Goal: Use online tool/utility: Utilize a website feature to perform a specific function

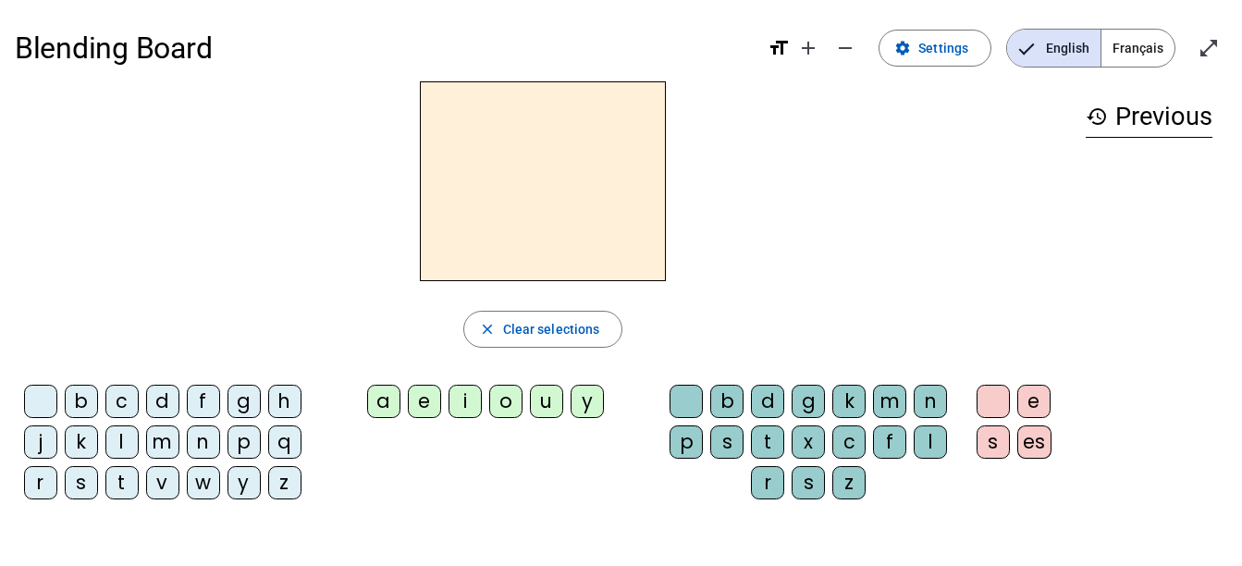
click at [839, 200] on div at bounding box center [543, 181] width 1056 height 200
click at [1144, 46] on span "Français" at bounding box center [1137, 48] width 73 height 37
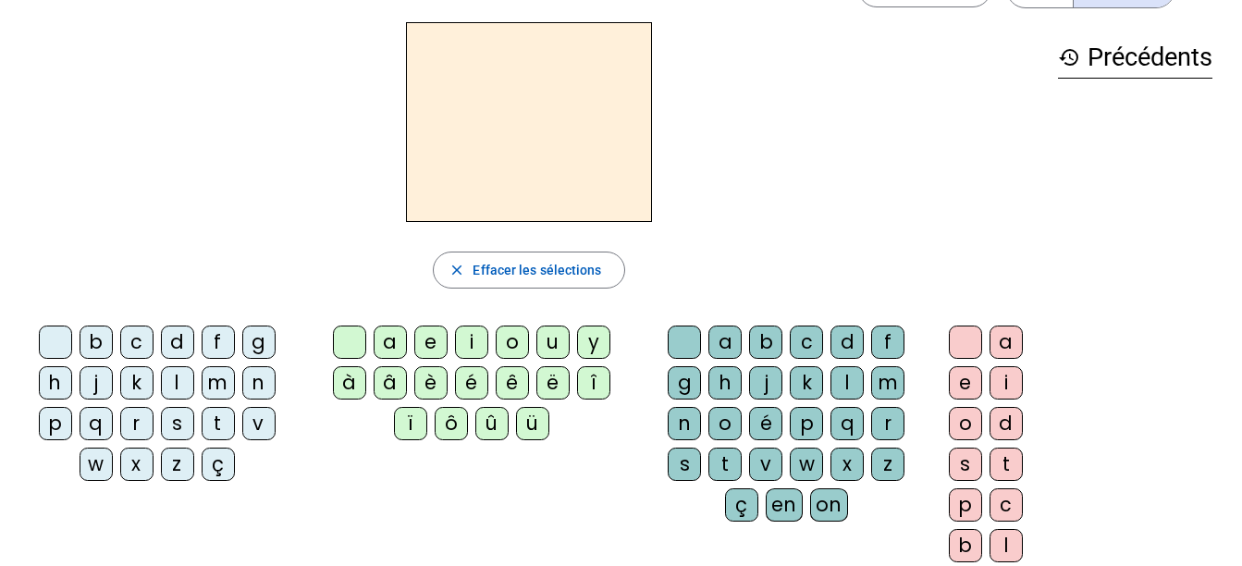
scroll to position [46, 0]
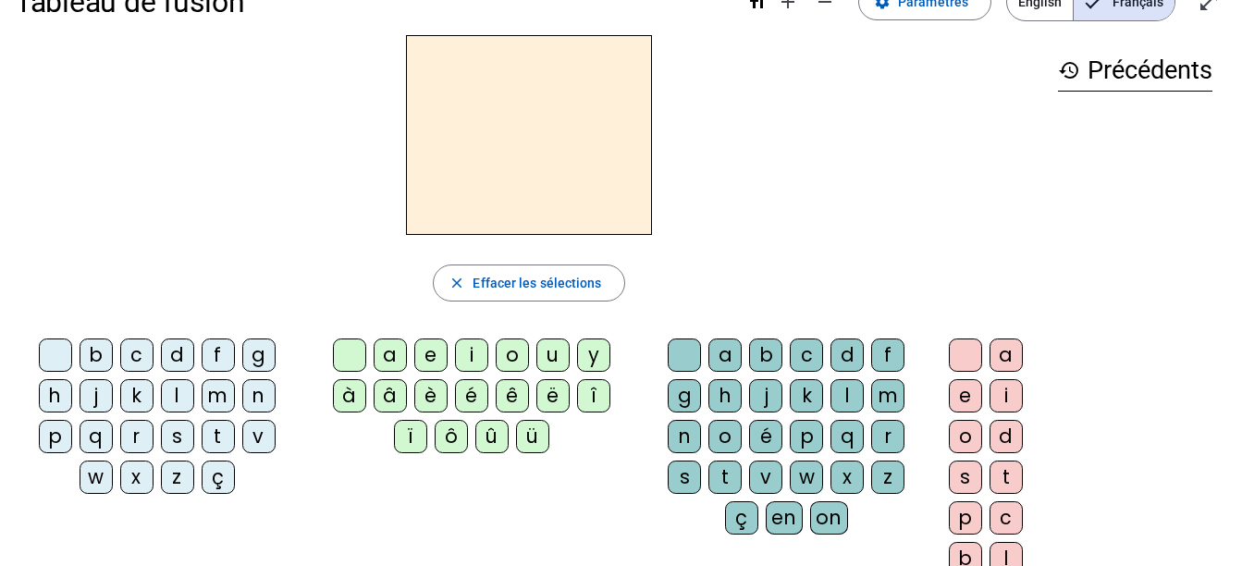
click at [167, 436] on div "s" at bounding box center [177, 436] width 33 height 33
click at [718, 356] on div "a" at bounding box center [724, 354] width 33 height 33
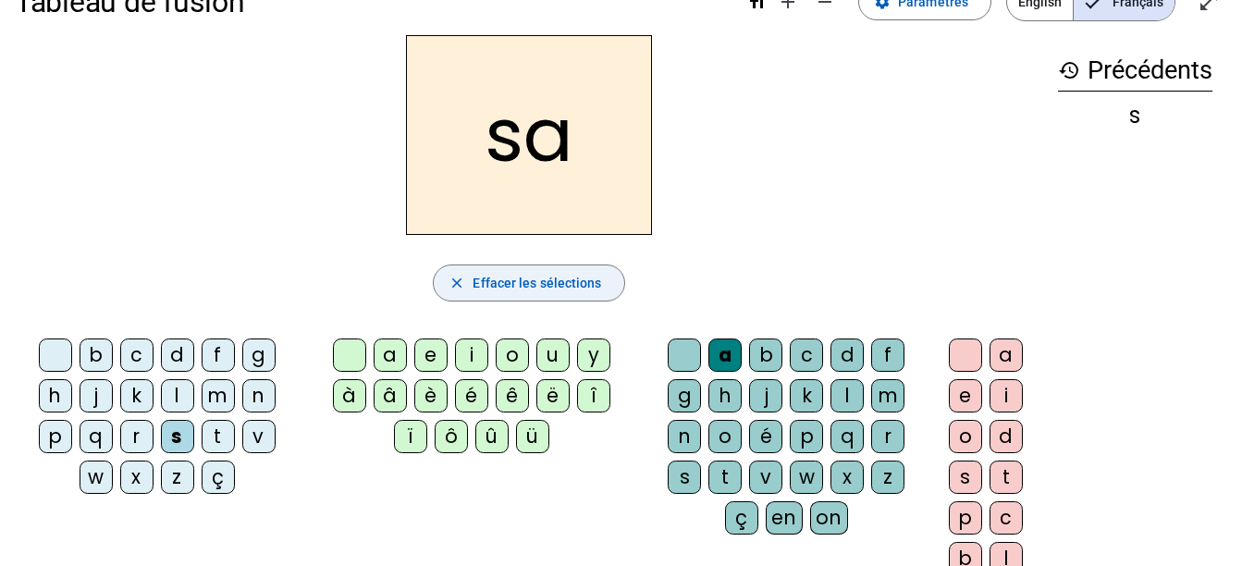
click at [558, 274] on span "Effacer les sélections" at bounding box center [536, 283] width 129 height 22
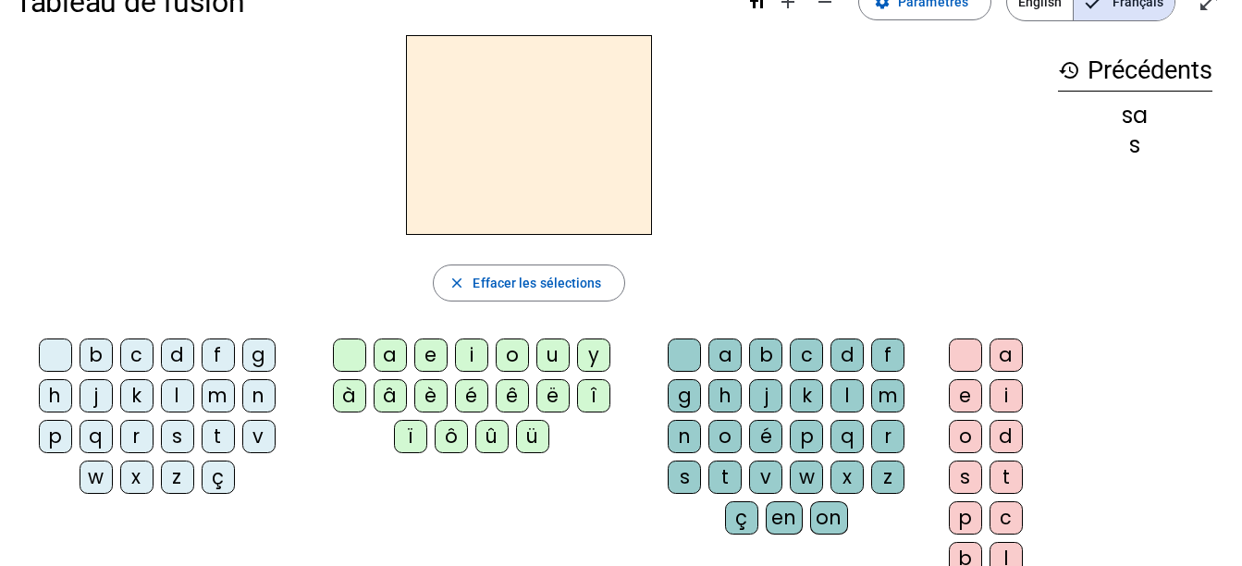
click at [215, 436] on div "t" at bounding box center [218, 436] width 33 height 33
click at [717, 361] on div "a" at bounding box center [724, 354] width 33 height 33
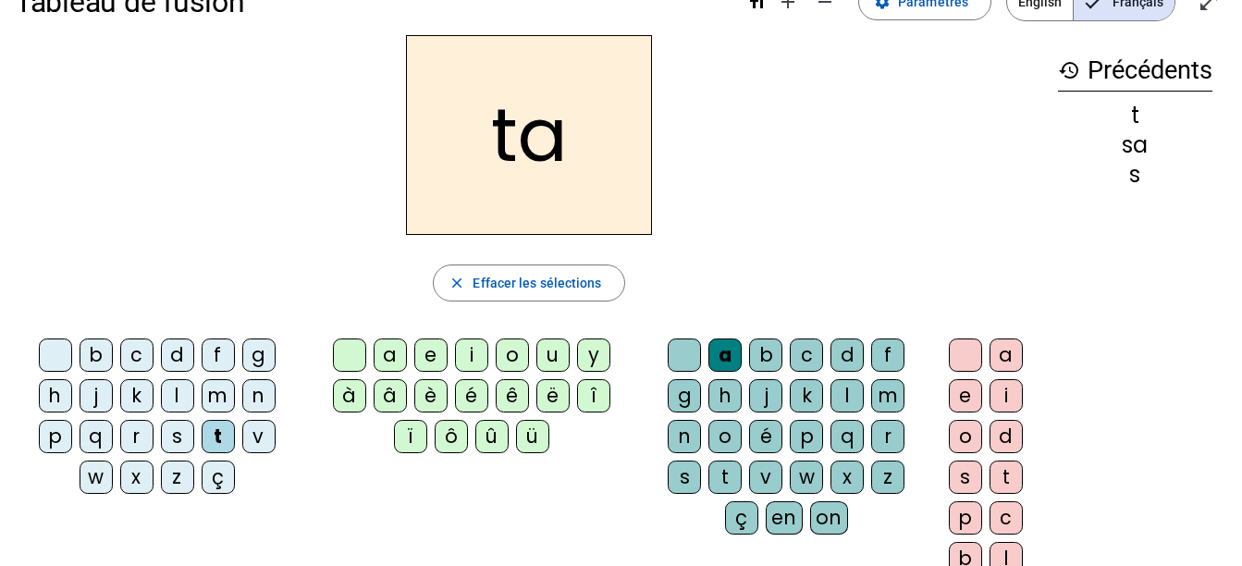
click at [480, 453] on letter-bubble "û" at bounding box center [495, 440] width 41 height 41
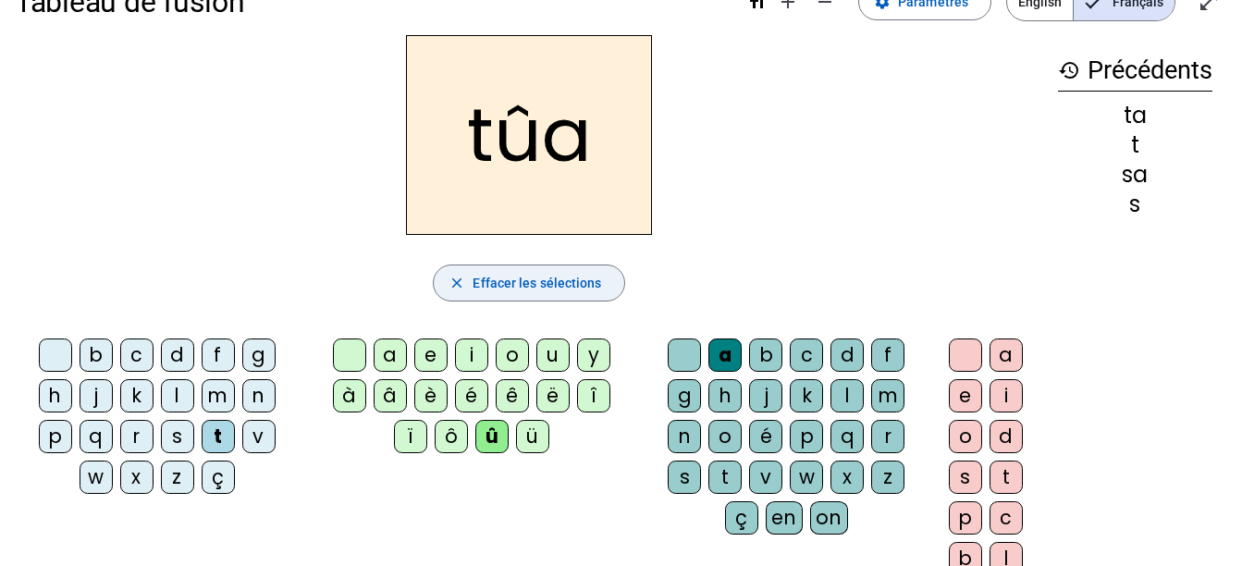
click at [558, 293] on span "Effacer les sélections" at bounding box center [536, 283] width 129 height 22
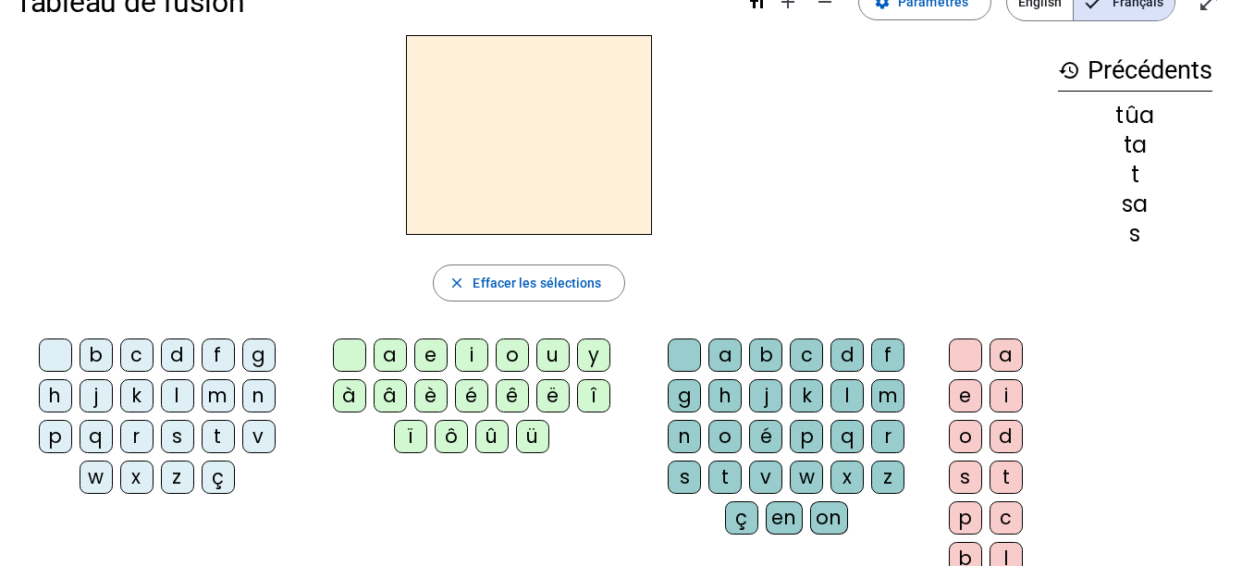
scroll to position [9, 0]
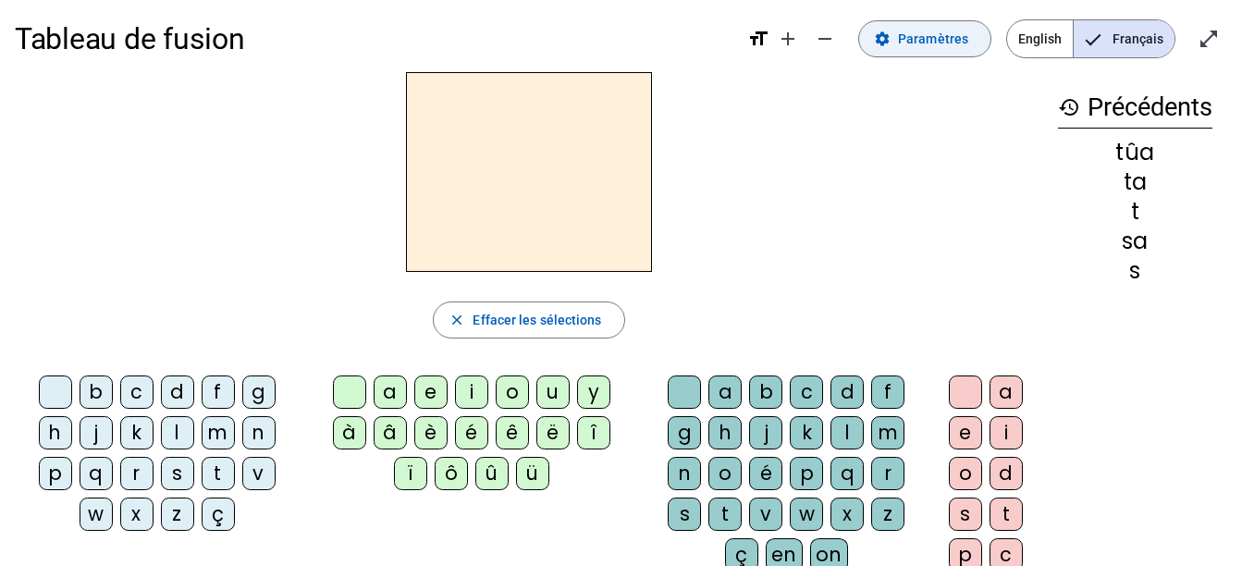
click at [939, 35] on span "Paramètres" at bounding box center [933, 39] width 70 height 22
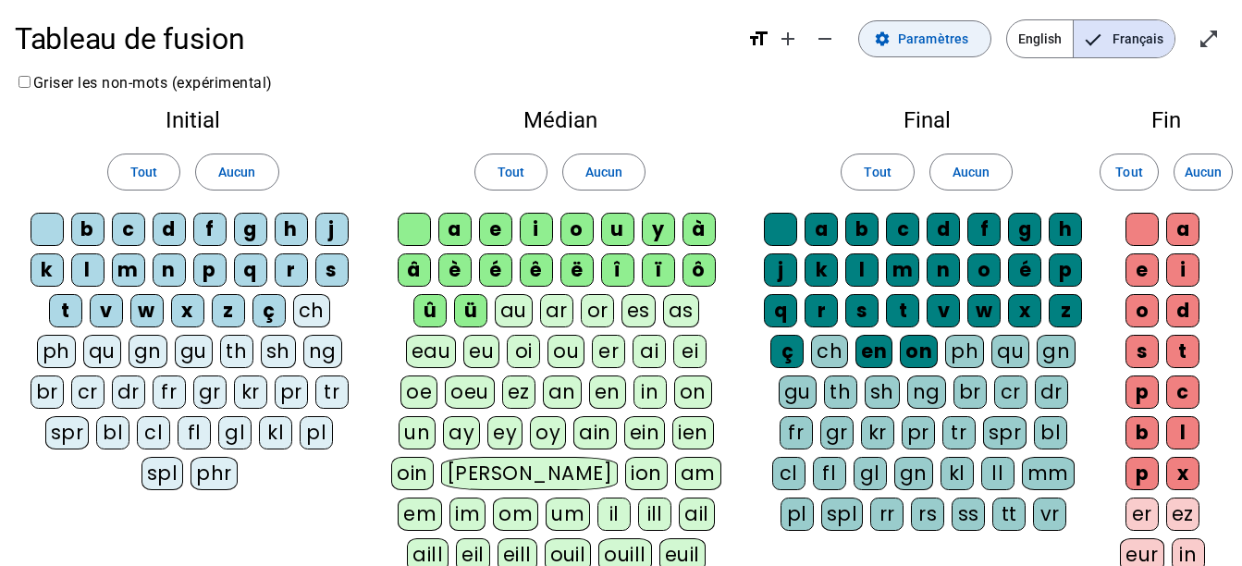
click at [939, 35] on span "Paramètres" at bounding box center [933, 39] width 70 height 22
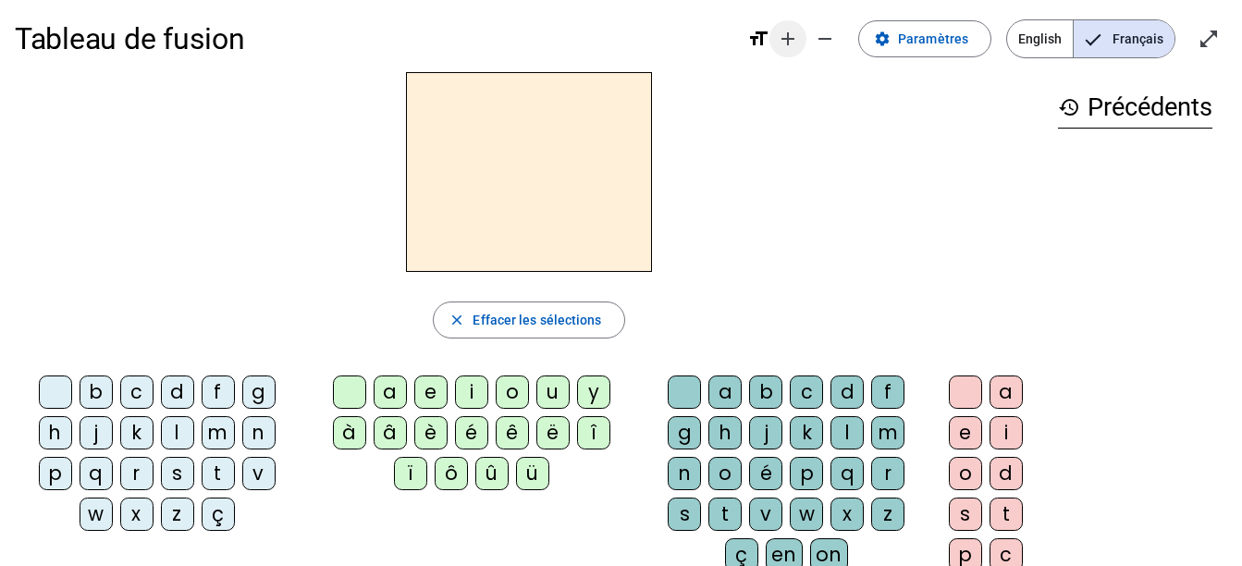
click at [793, 43] on mat-icon "add" at bounding box center [788, 39] width 22 height 22
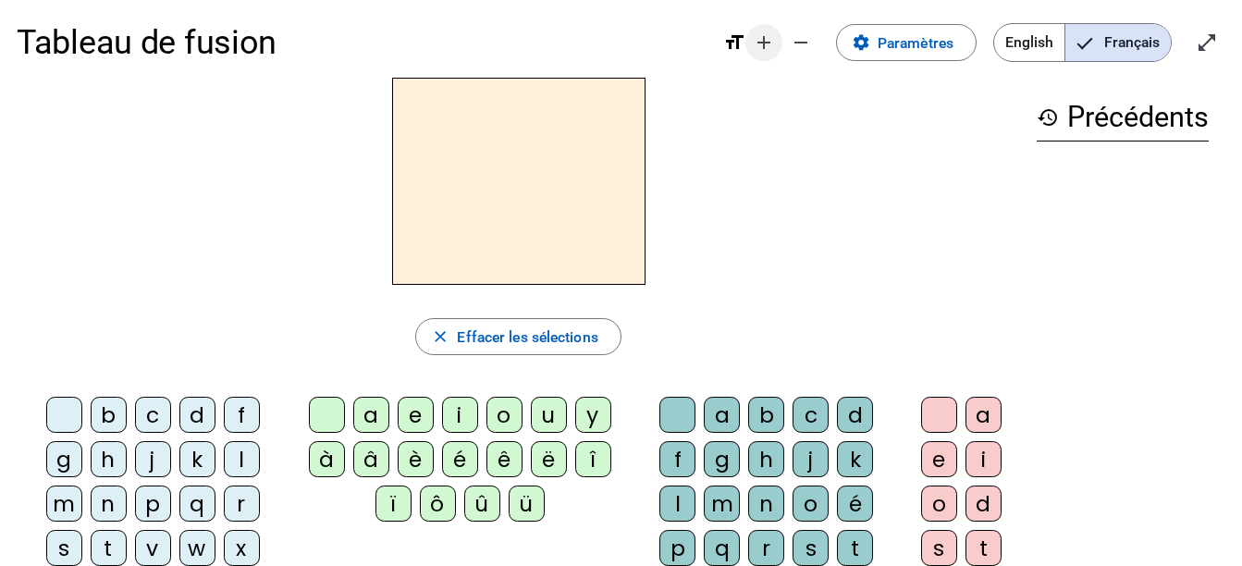
click at [793, 43] on mat-icon "remove" at bounding box center [801, 42] width 22 height 22
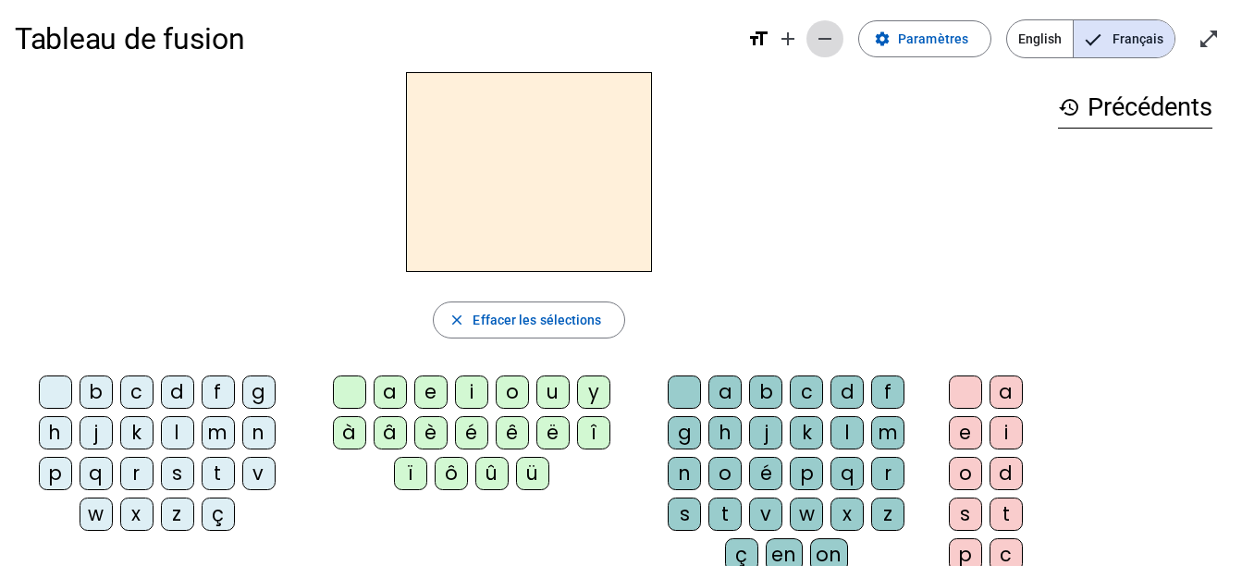
click at [822, 42] on mat-icon "remove" at bounding box center [825, 39] width 22 height 22
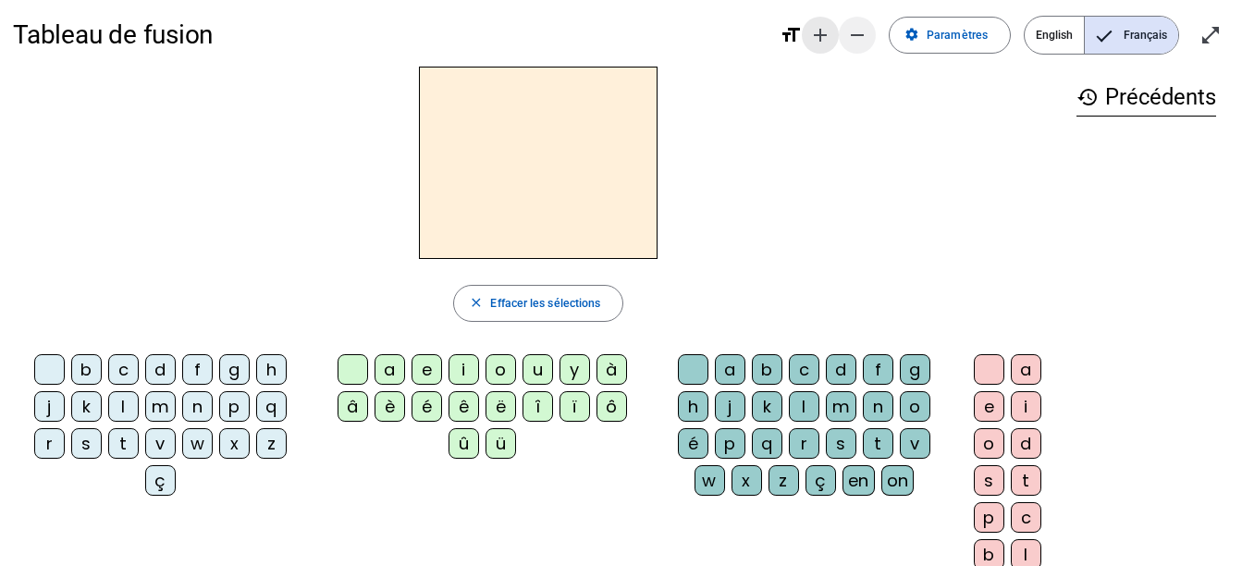
click at [822, 42] on mat-icon "add" at bounding box center [820, 35] width 22 height 22
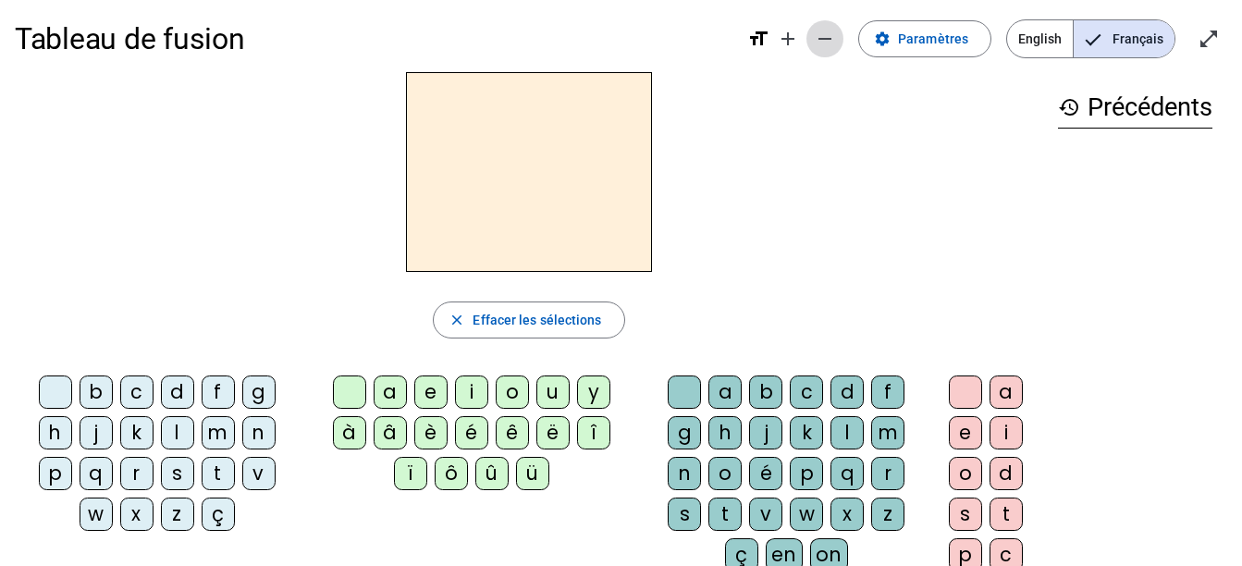
click at [822, 42] on mat-icon "remove" at bounding box center [825, 39] width 22 height 22
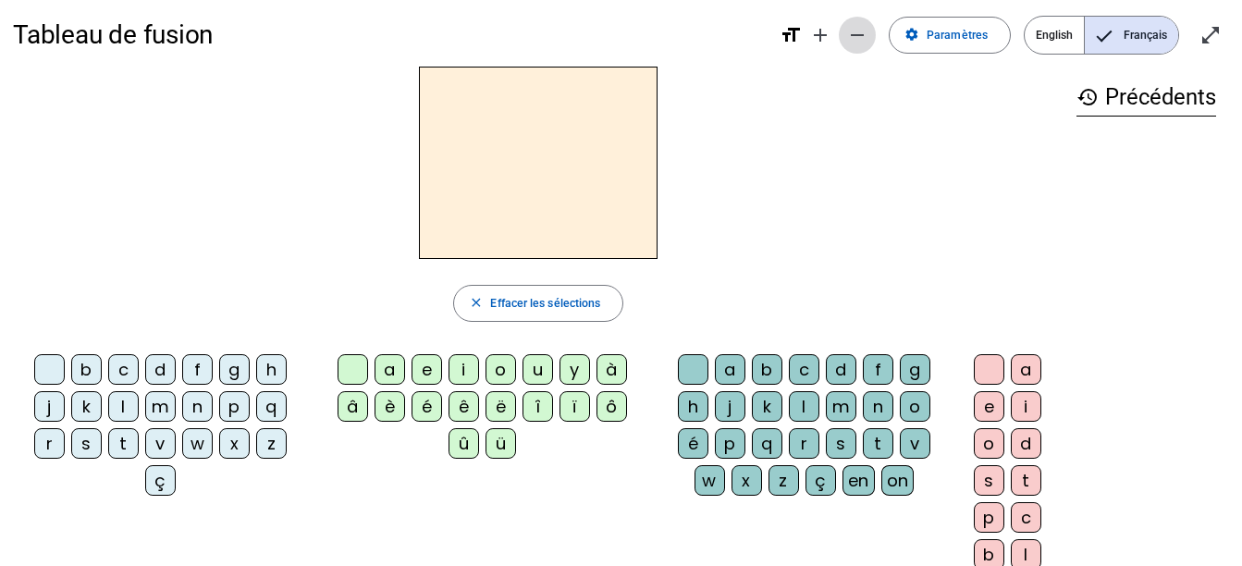
click at [855, 31] on mat-icon "remove" at bounding box center [857, 35] width 22 height 22
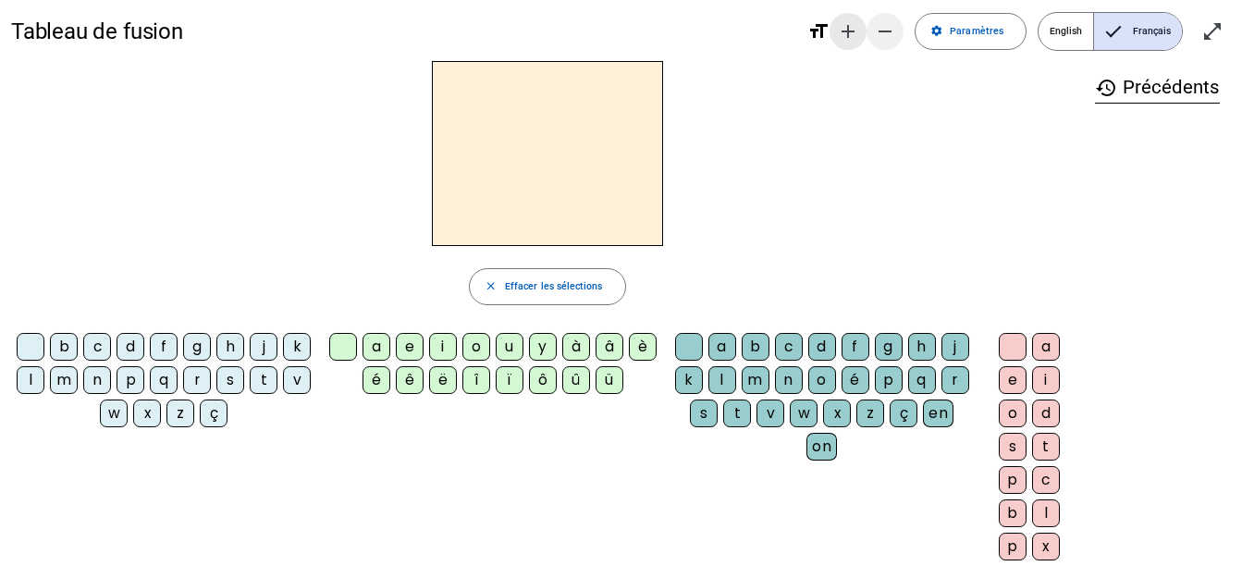
click at [855, 31] on mat-icon "add" at bounding box center [848, 31] width 22 height 22
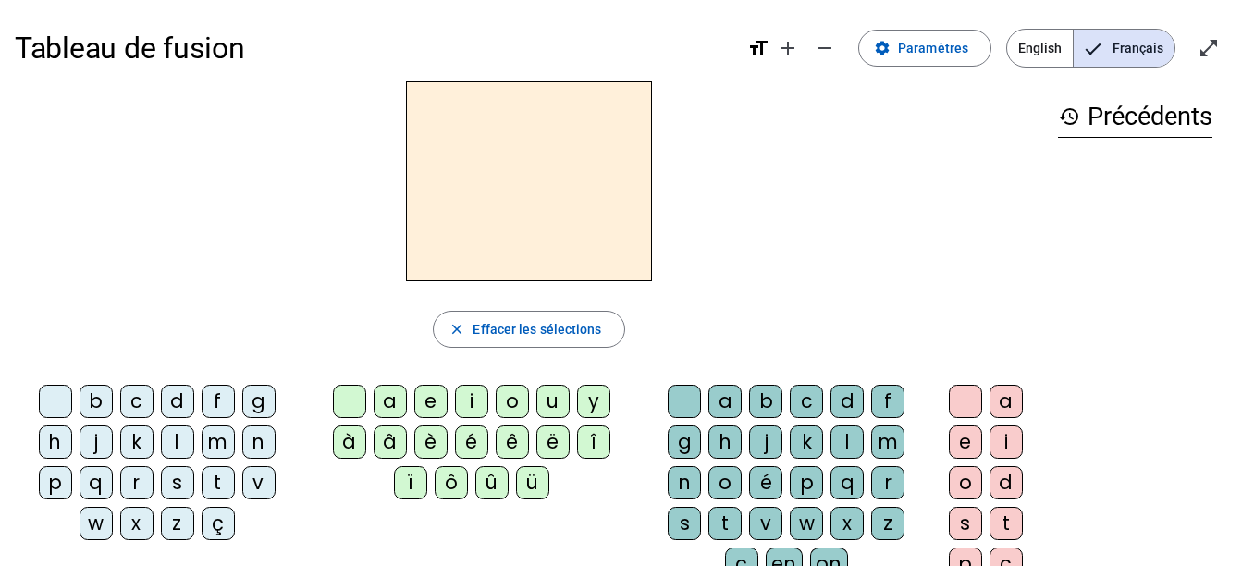
click at [760, 521] on div "v" at bounding box center [765, 523] width 33 height 33
click at [728, 393] on div "a" at bounding box center [724, 401] width 33 height 33
click at [680, 519] on div "s" at bounding box center [684, 523] width 33 height 33
click at [582, 173] on h2 "s" at bounding box center [529, 181] width 246 height 200
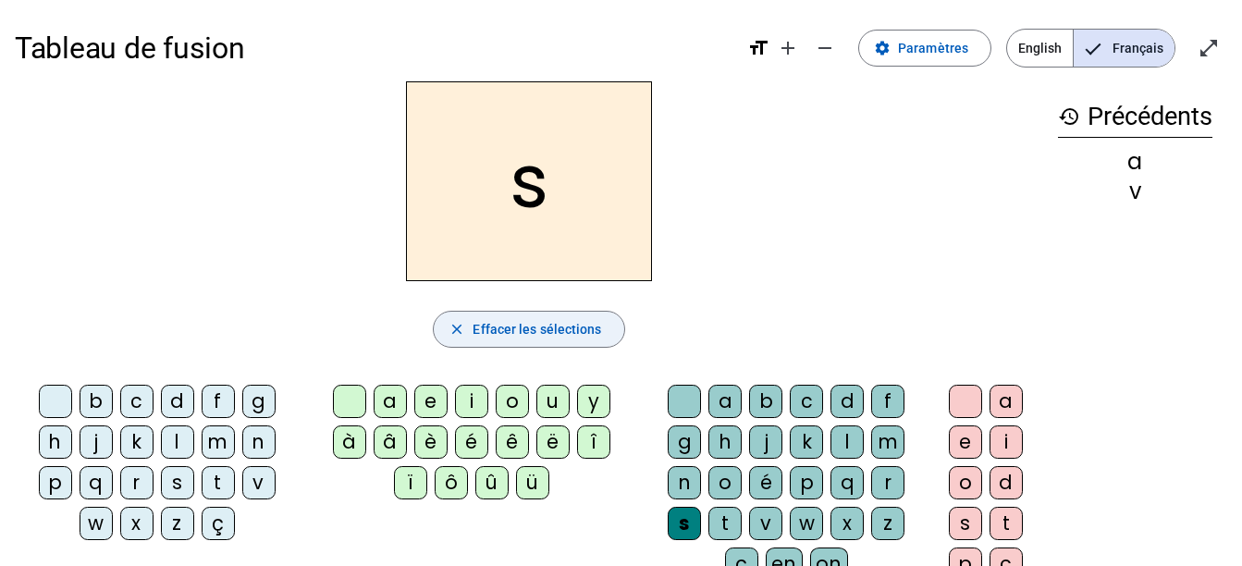
click at [533, 315] on span "button" at bounding box center [529, 329] width 190 height 44
